Goal: Task Accomplishment & Management: Complete application form

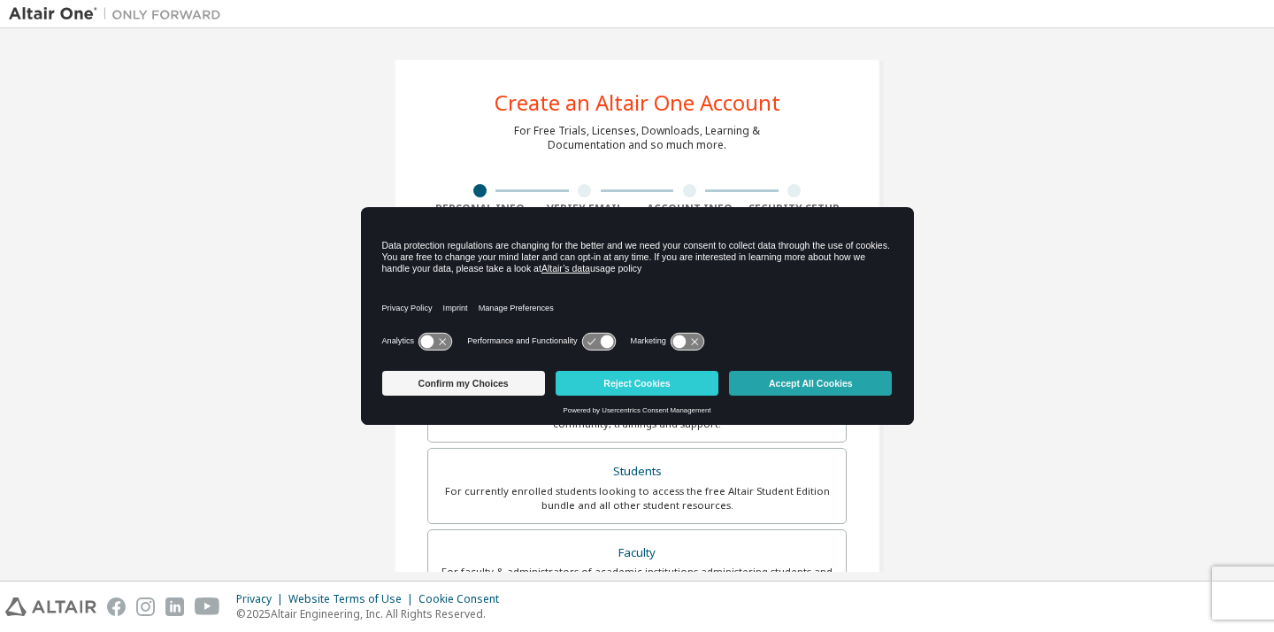
click at [847, 388] on button "Accept All Cookies" at bounding box center [810, 383] width 163 height 25
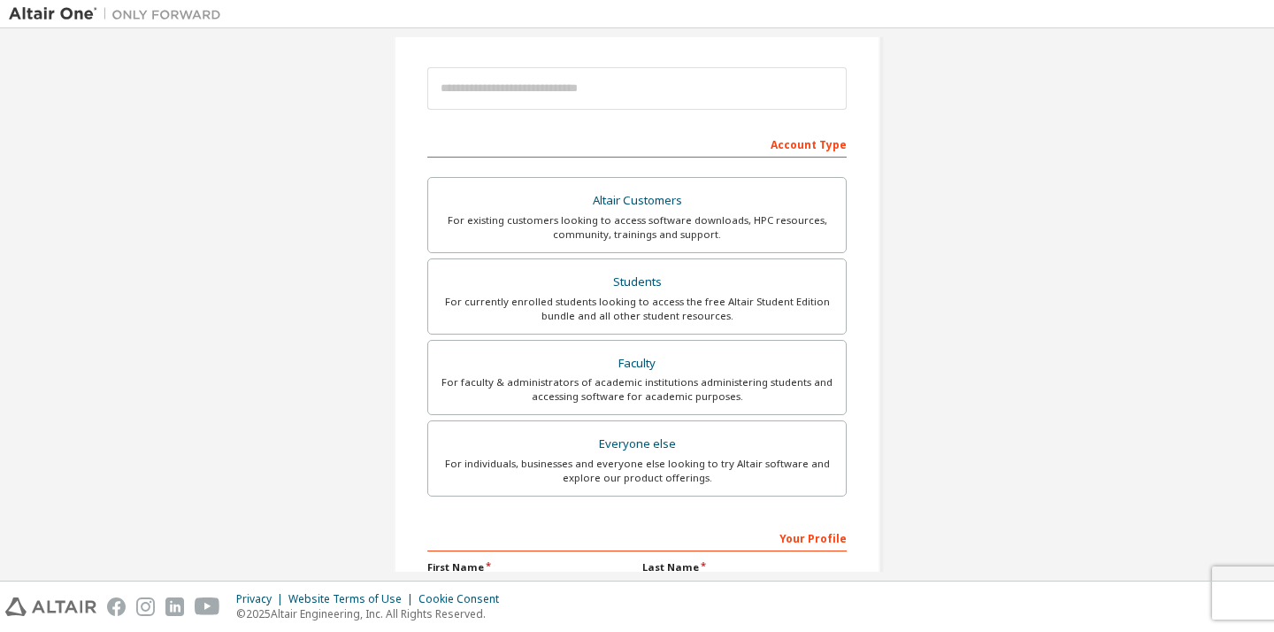
scroll to position [193, 0]
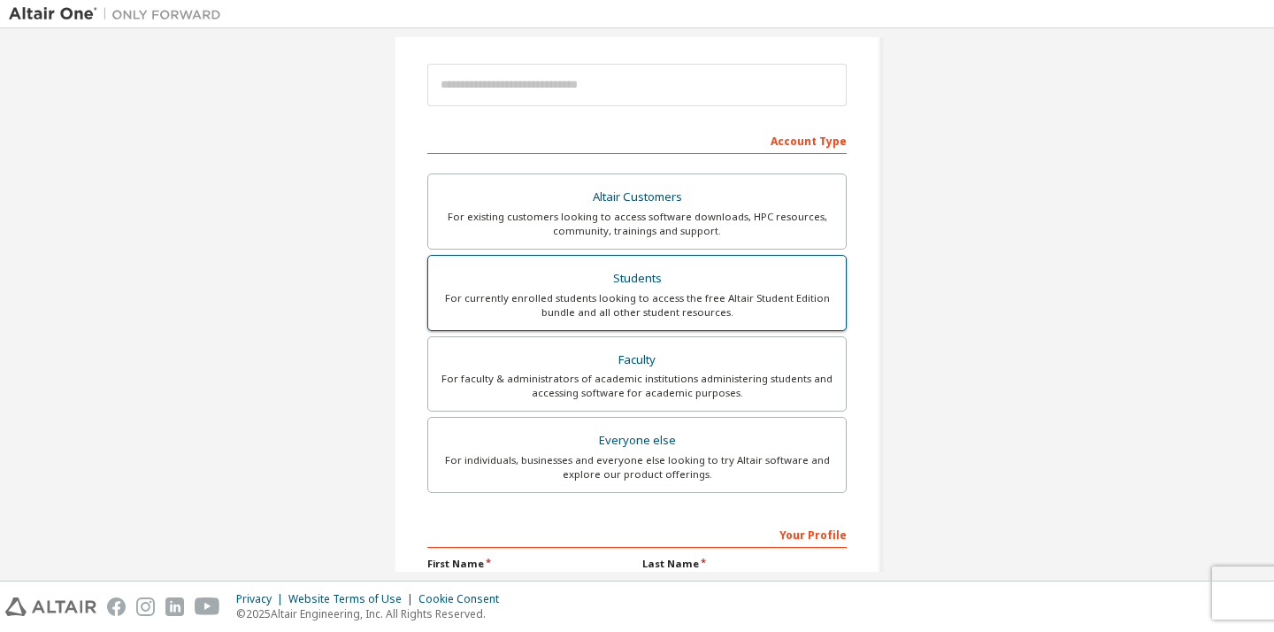
click at [681, 300] on div "For currently enrolled students looking to access the free Altair Student Editi…" at bounding box center [637, 305] width 396 height 28
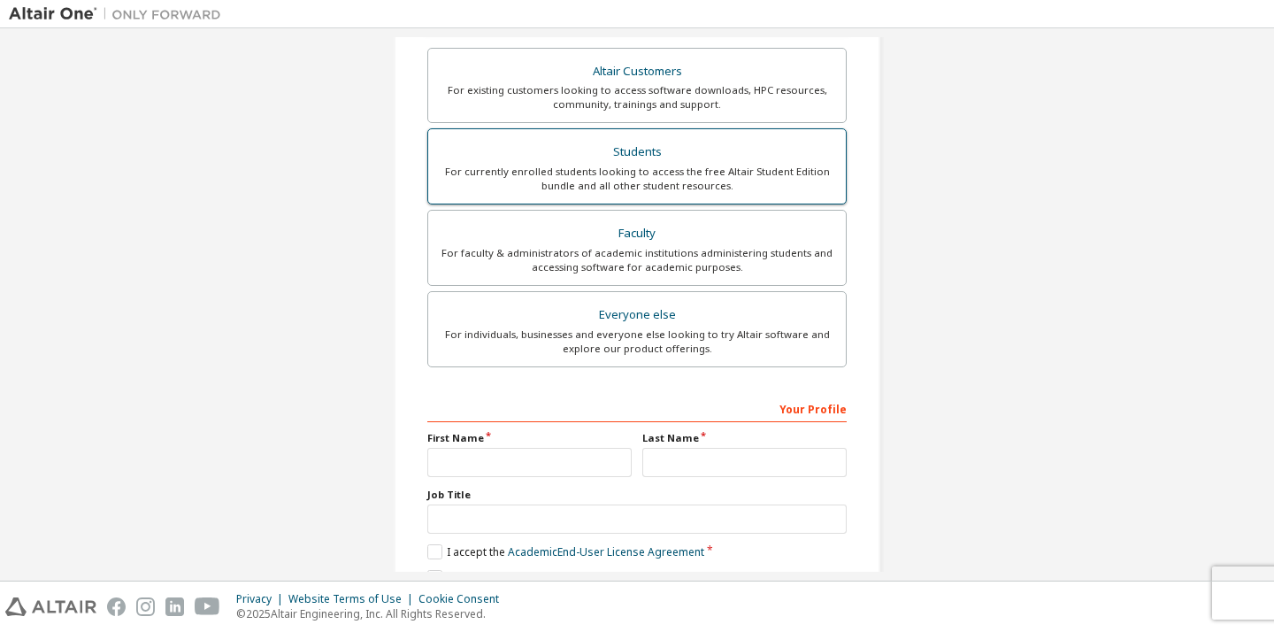
scroll to position [449, 0]
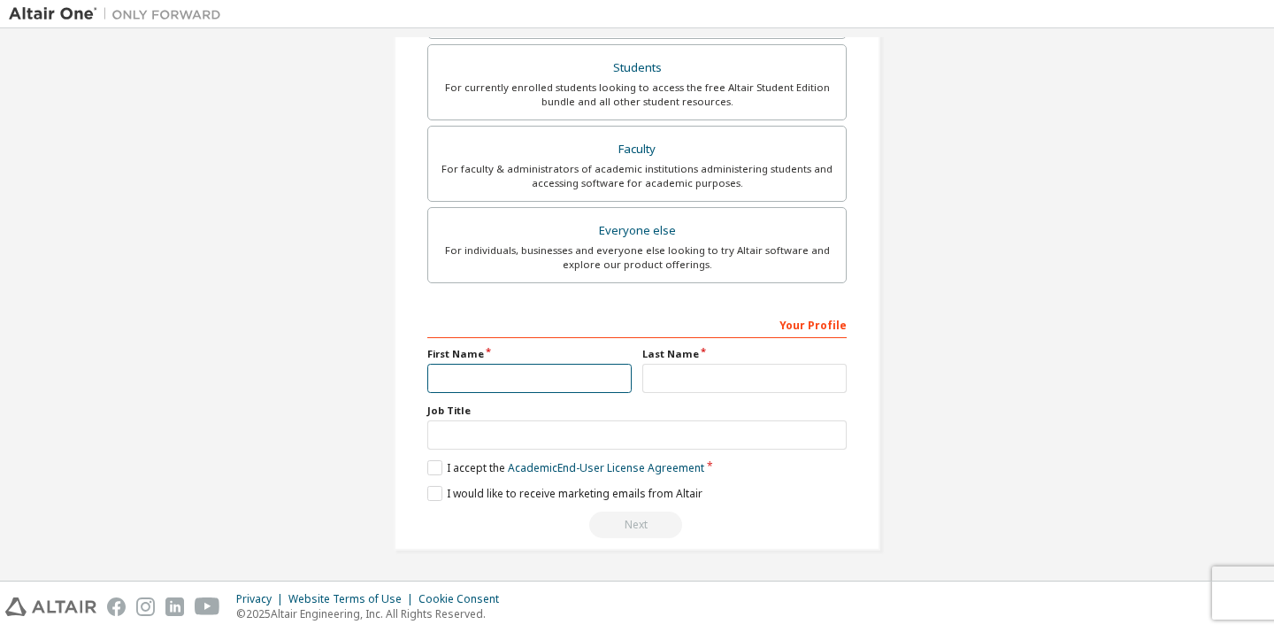
click at [575, 368] on input "text" at bounding box center [529, 378] width 204 height 29
type input "*******"
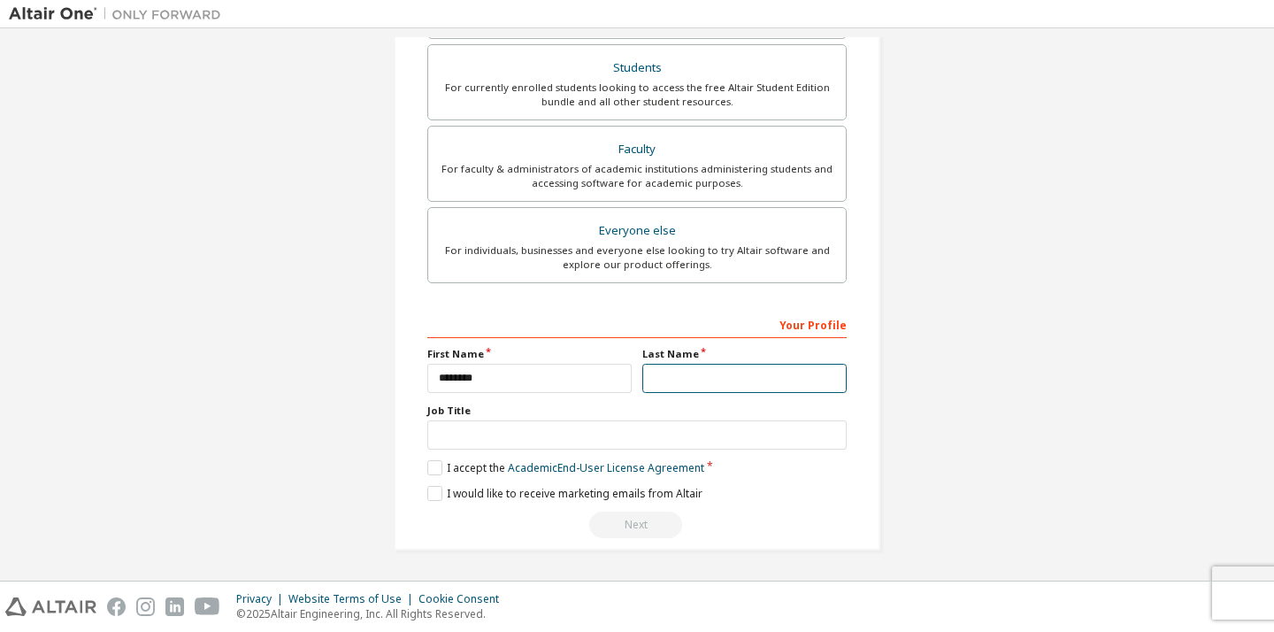
click at [683, 386] on input "text" at bounding box center [744, 378] width 204 height 29
type input "*******"
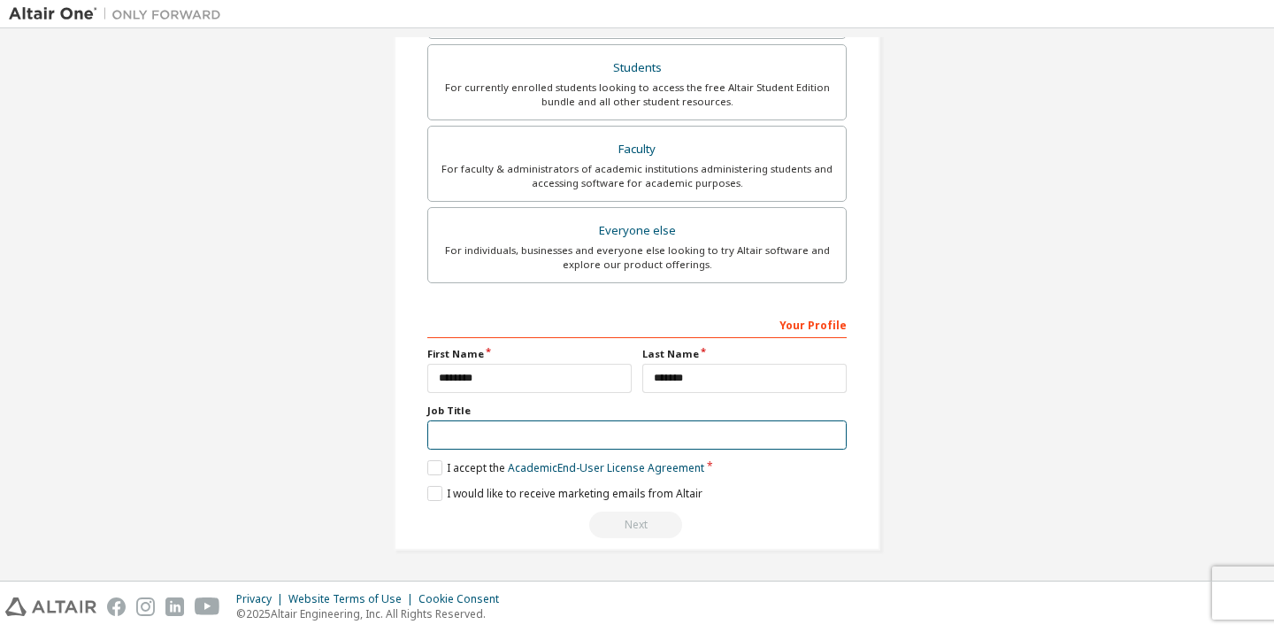
click at [620, 432] on input "text" at bounding box center [636, 434] width 419 height 29
type input "*******"
click at [427, 466] on label "I accept the Academic End-User License Agreement" at bounding box center [565, 467] width 277 height 15
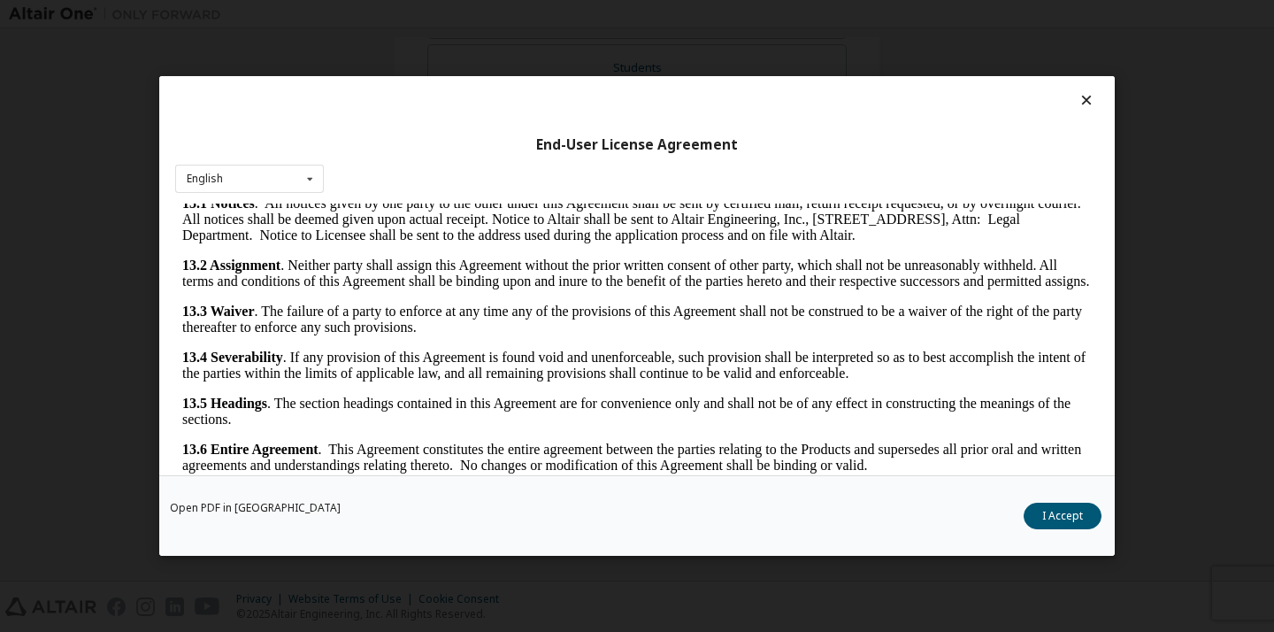
scroll to position [33, 0]
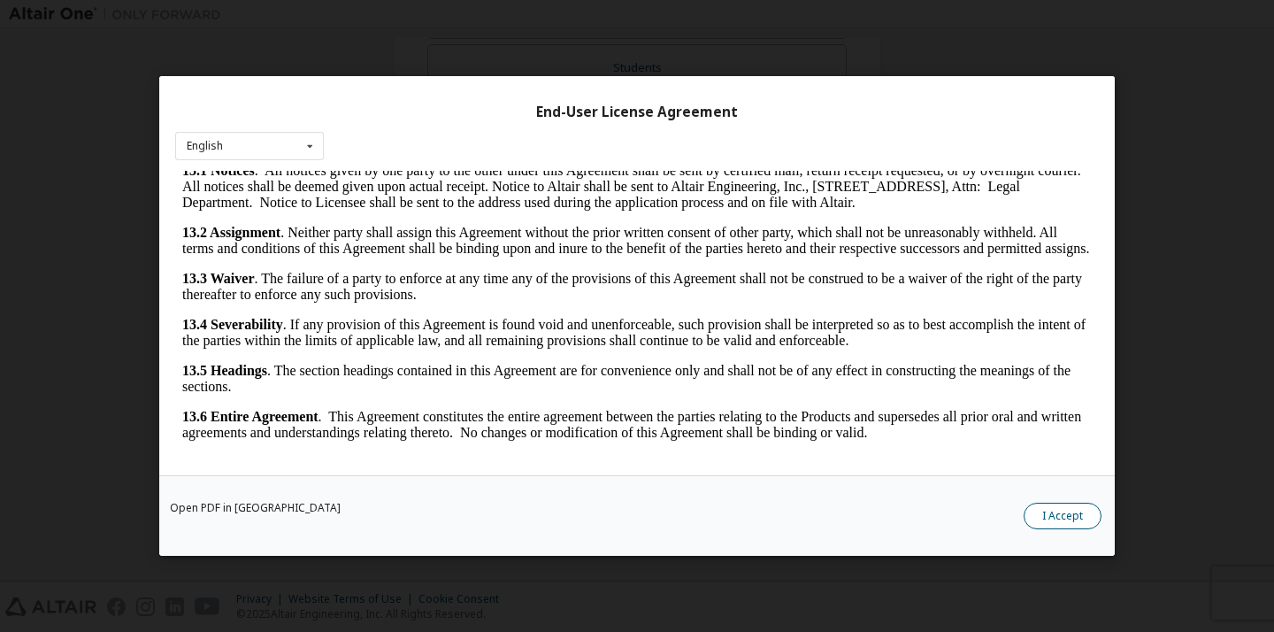
click at [1053, 518] on button "I Accept" at bounding box center [1063, 516] width 78 height 27
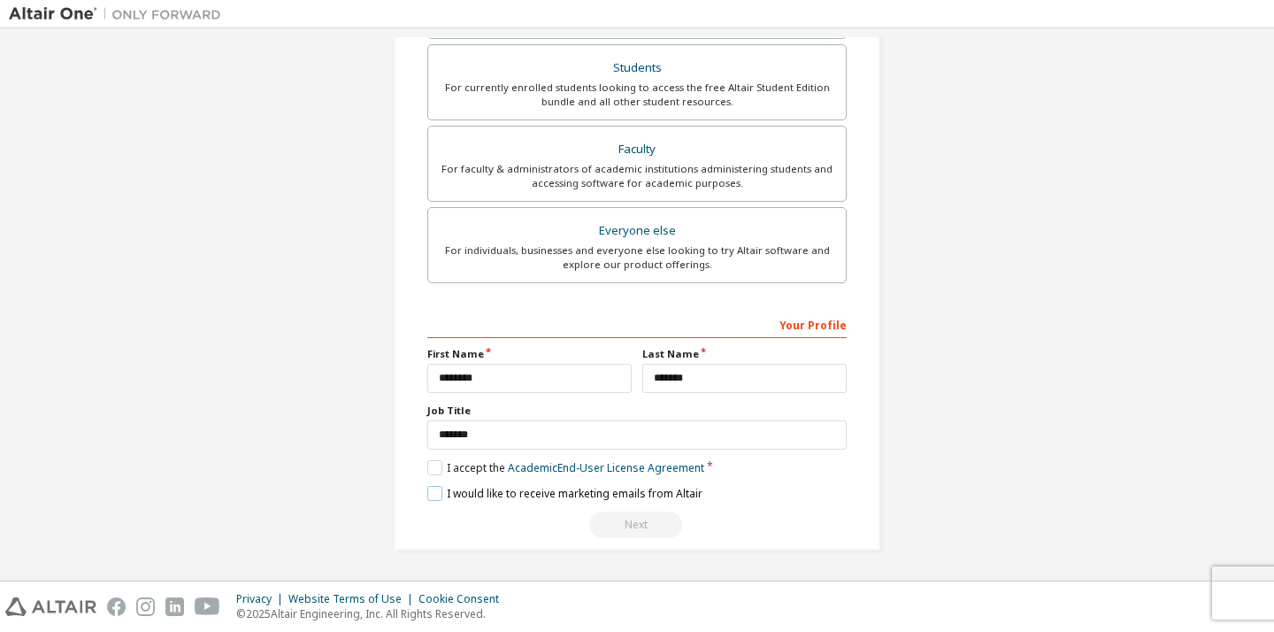
click at [427, 493] on label "I would like to receive marketing emails from Altair" at bounding box center [564, 493] width 275 height 15
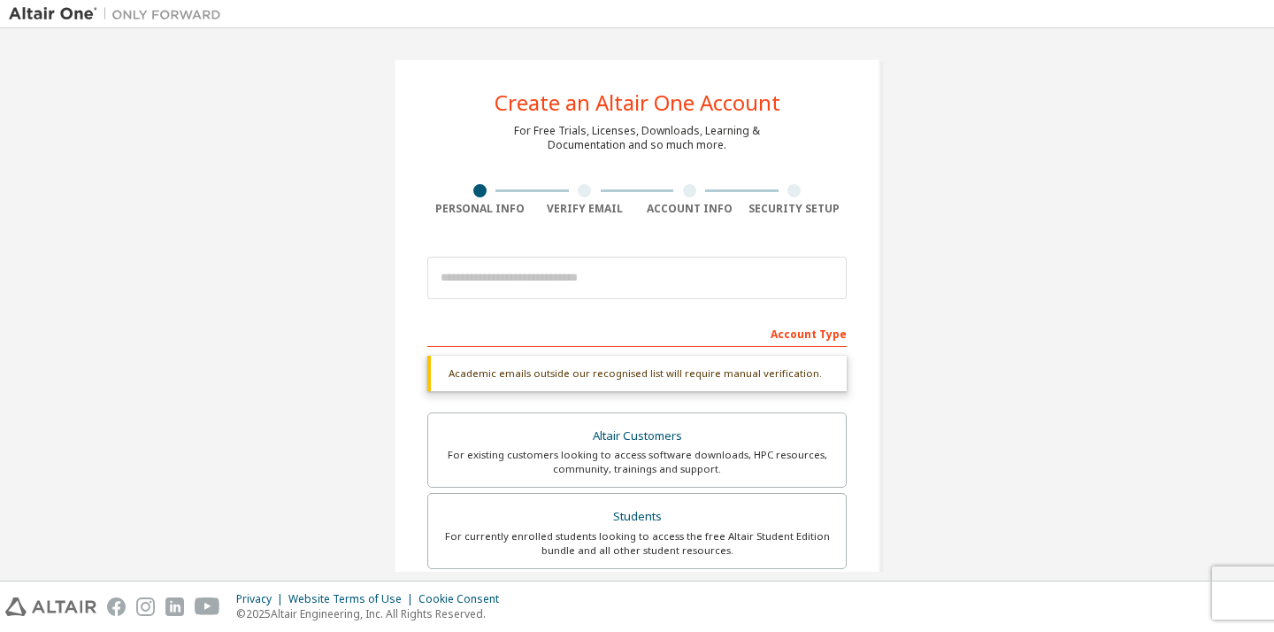
scroll to position [449, 0]
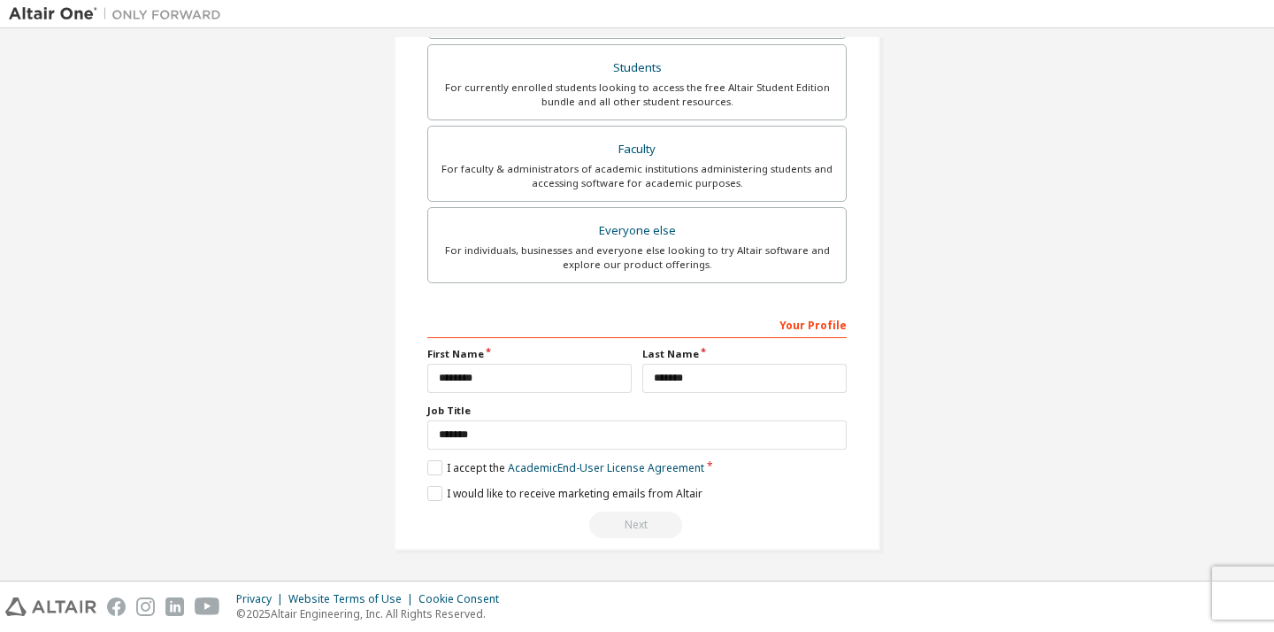
click at [642, 521] on div "Next" at bounding box center [636, 525] width 419 height 27
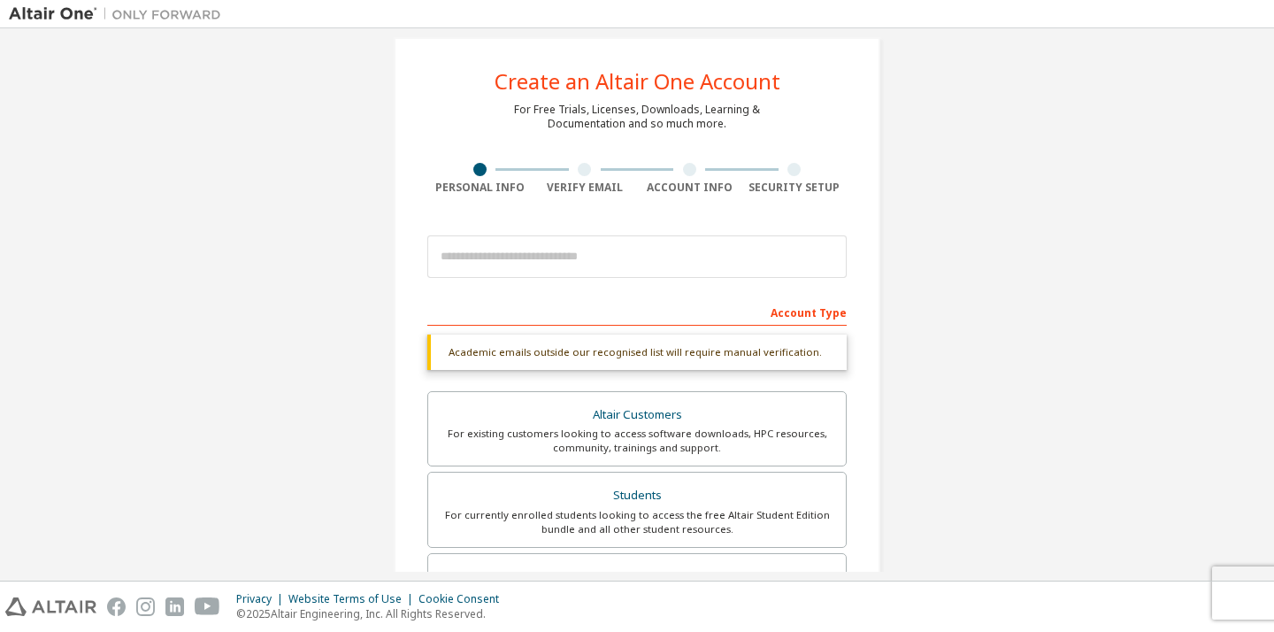
scroll to position [0, 0]
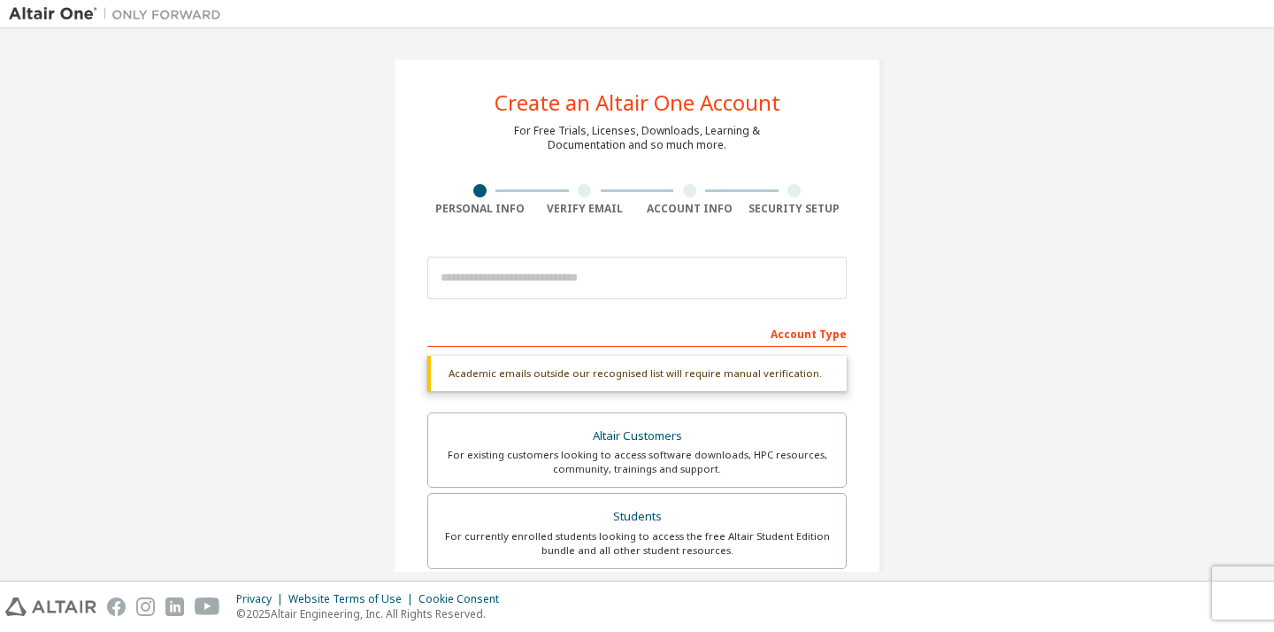
click at [582, 185] on div at bounding box center [584, 190] width 13 height 13
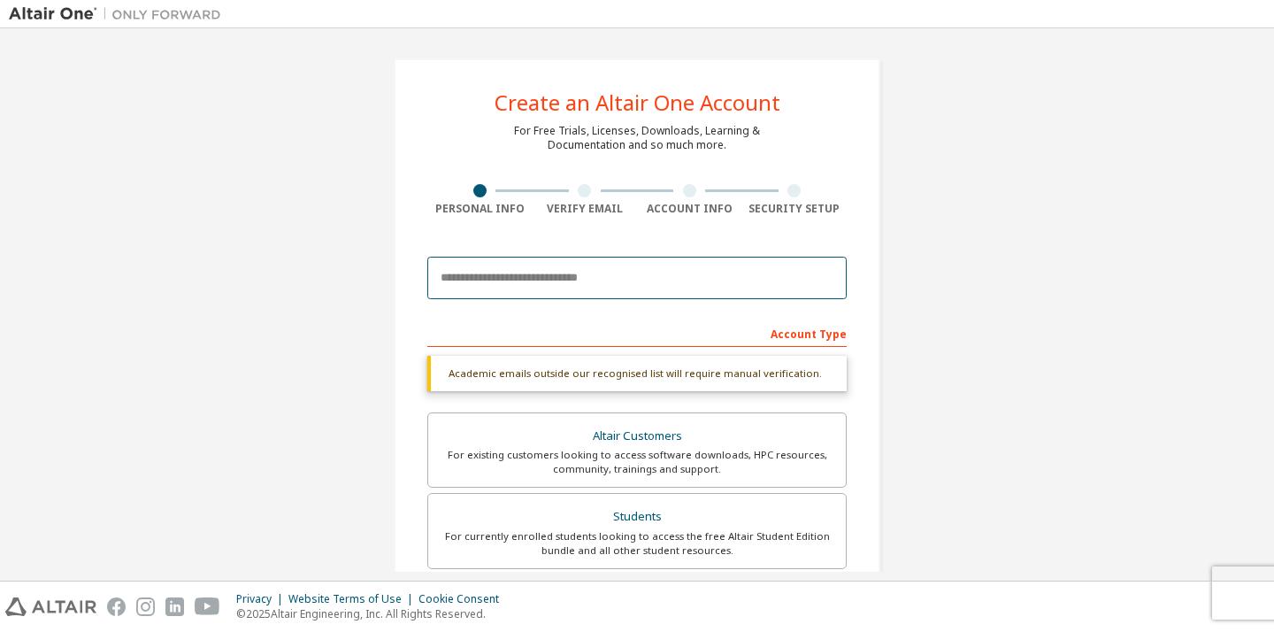
click at [574, 289] on input "email" at bounding box center [636, 278] width 419 height 42
type input "**********"
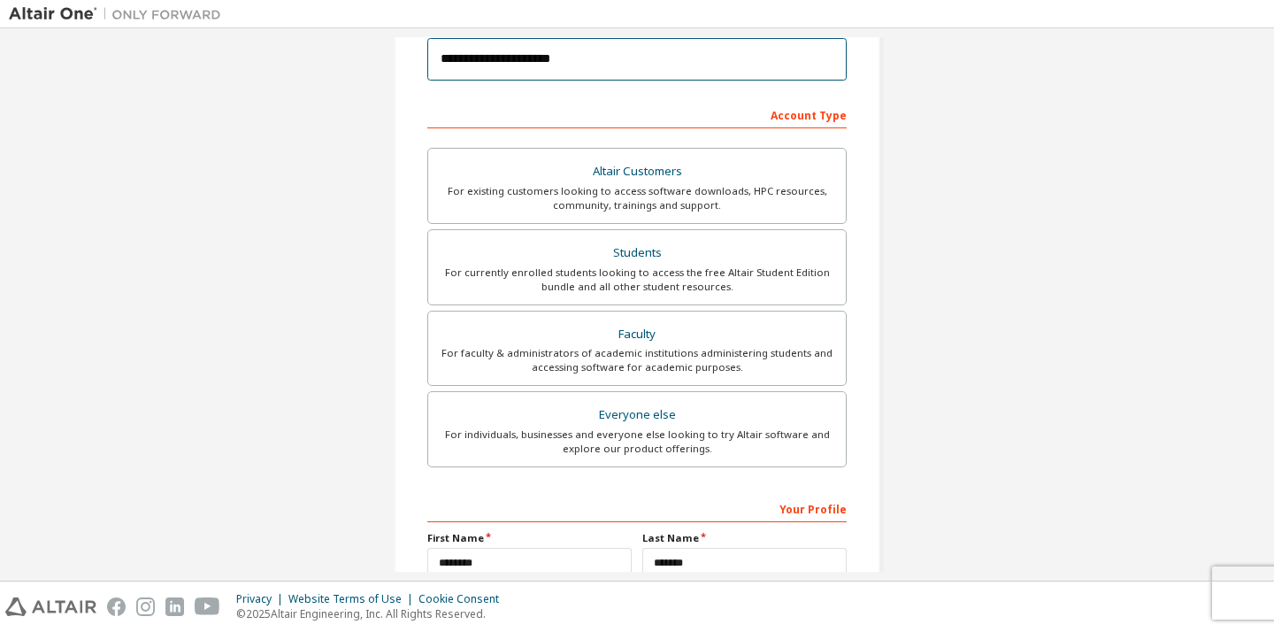
scroll to position [403, 0]
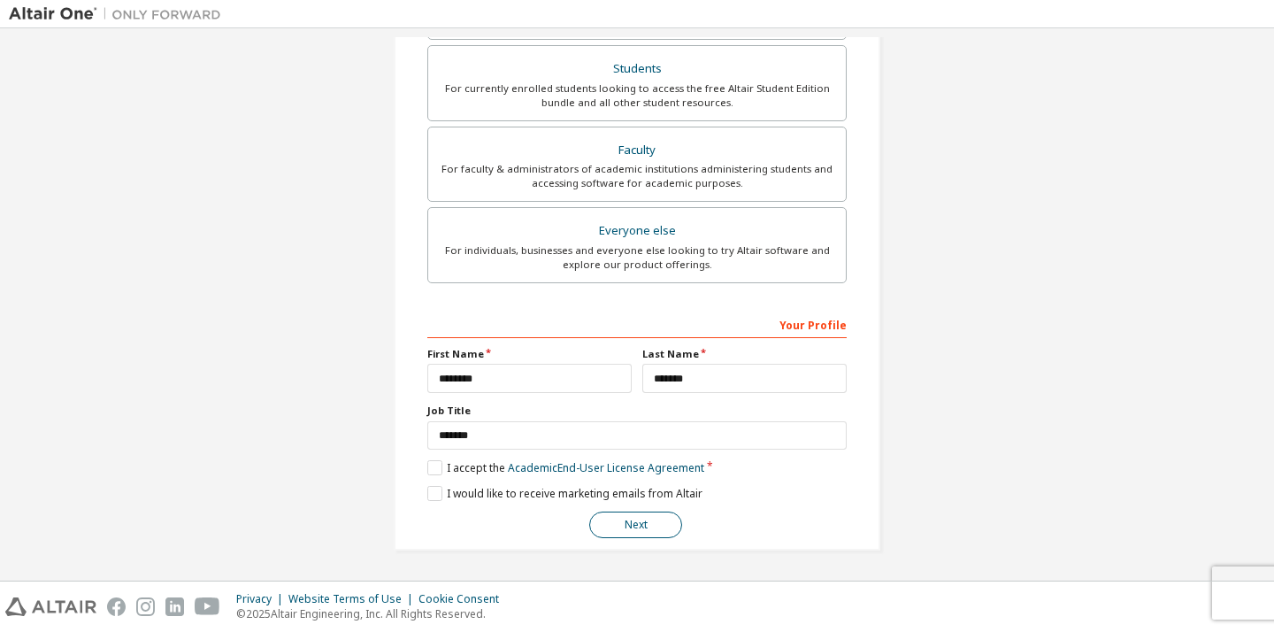
click at [641, 520] on button "Next" at bounding box center [635, 525] width 93 height 27
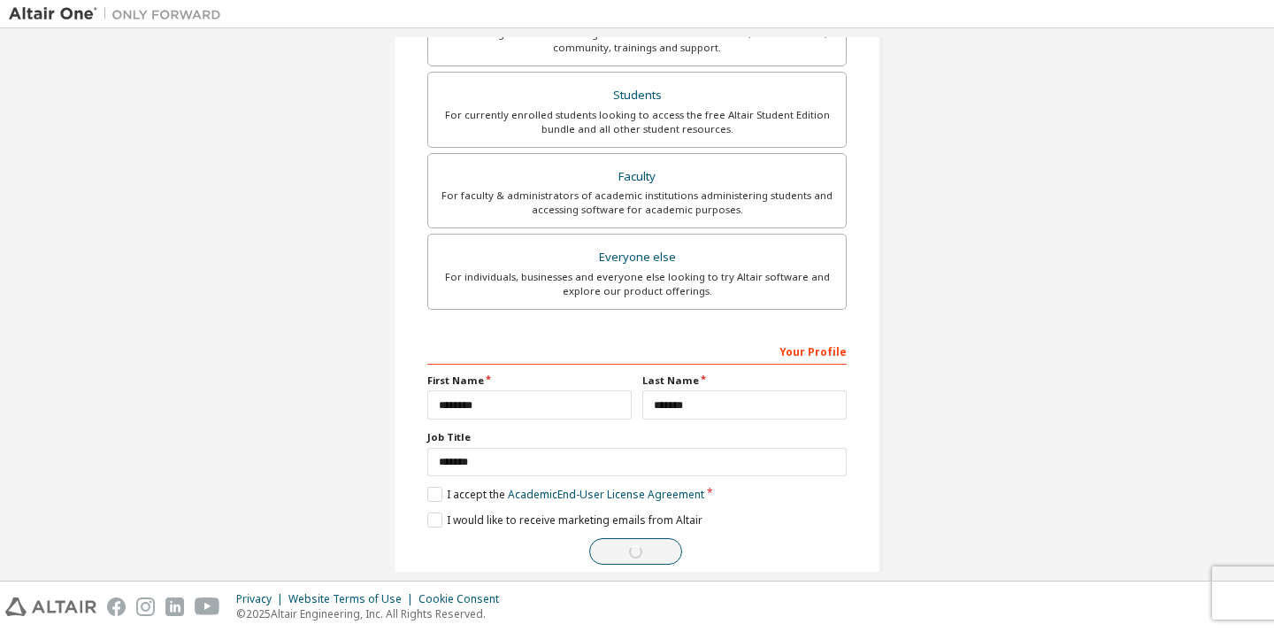
scroll to position [0, 0]
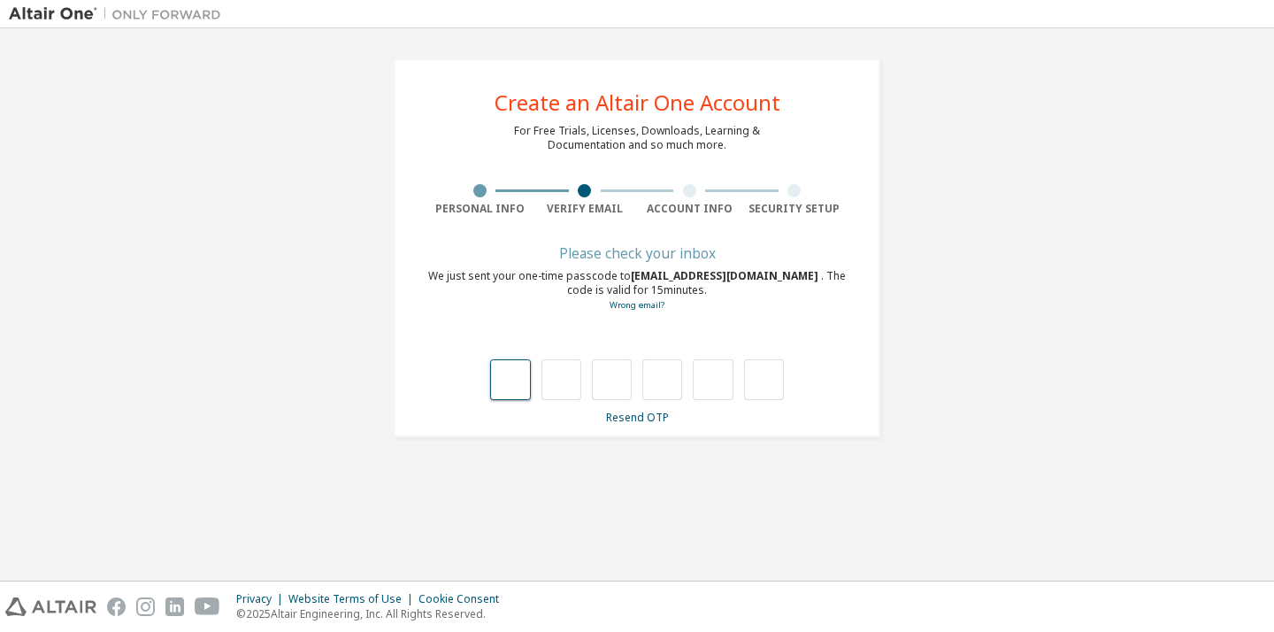
type input "*"
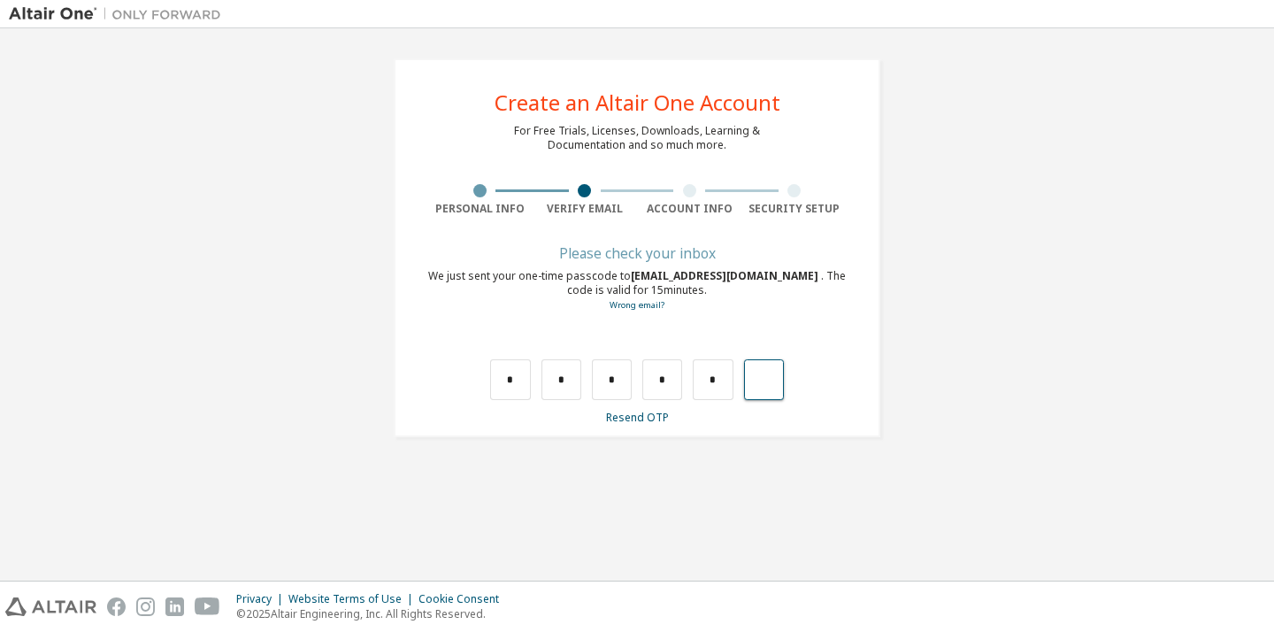
type input "*"
